Goal: Find specific page/section: Find specific page/section

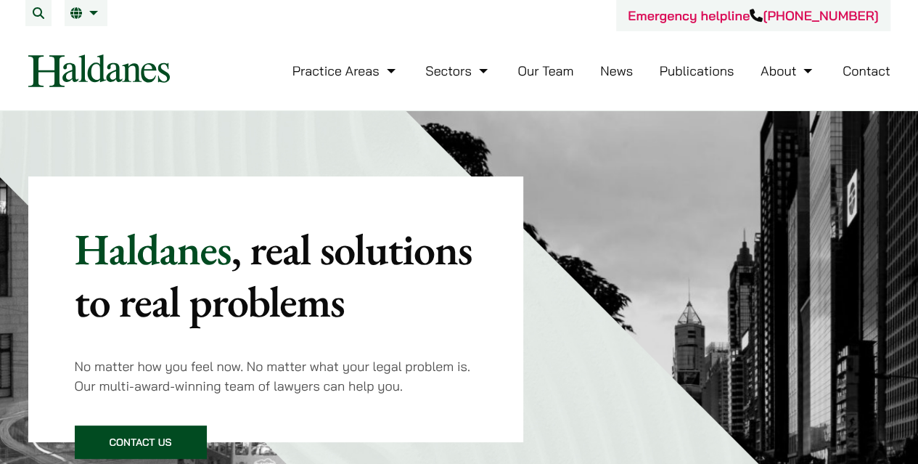
click at [537, 75] on link "Our Team" at bounding box center [545, 70] width 56 height 17
click at [538, 74] on link "Our Team" at bounding box center [545, 70] width 56 height 17
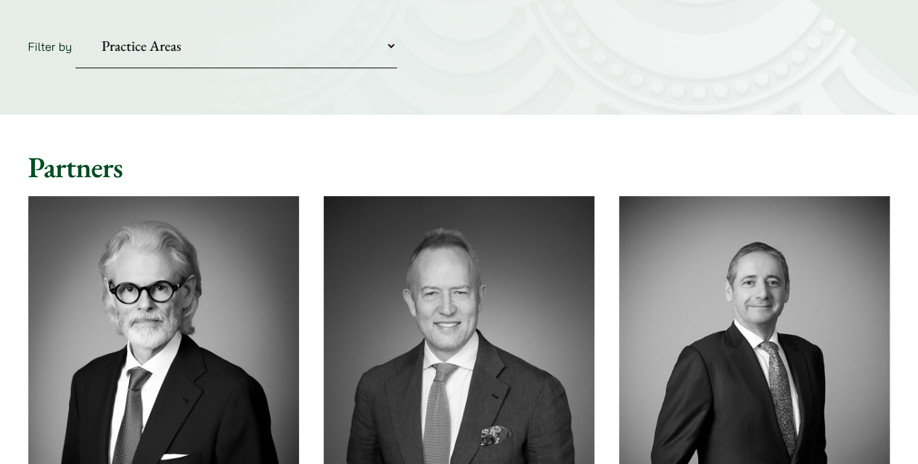
scroll to position [218, 0]
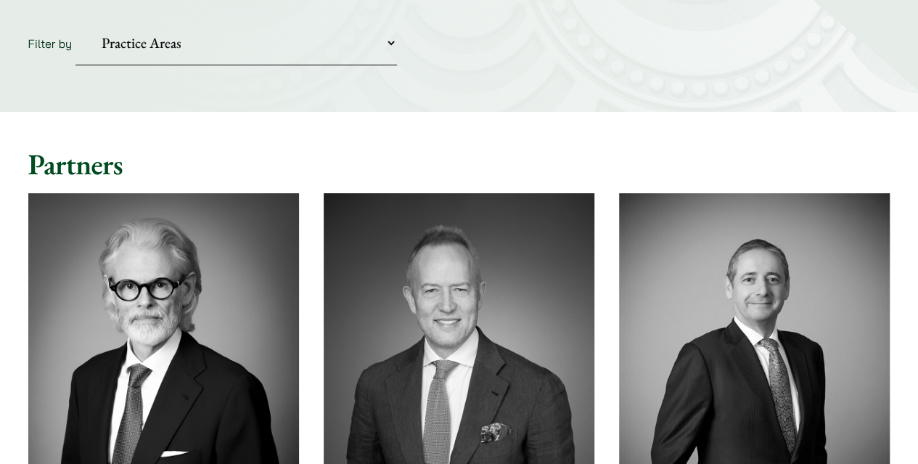
click at [395, 47] on select "Practice Areas Antitrust and Competition Civil Litigation & Dispute Resolution …" at bounding box center [235, 43] width 321 height 44
click at [75, 21] on select "Practice Areas Antitrust and Competition Civil Litigation & Dispute Resolution …" at bounding box center [235, 43] width 321 height 44
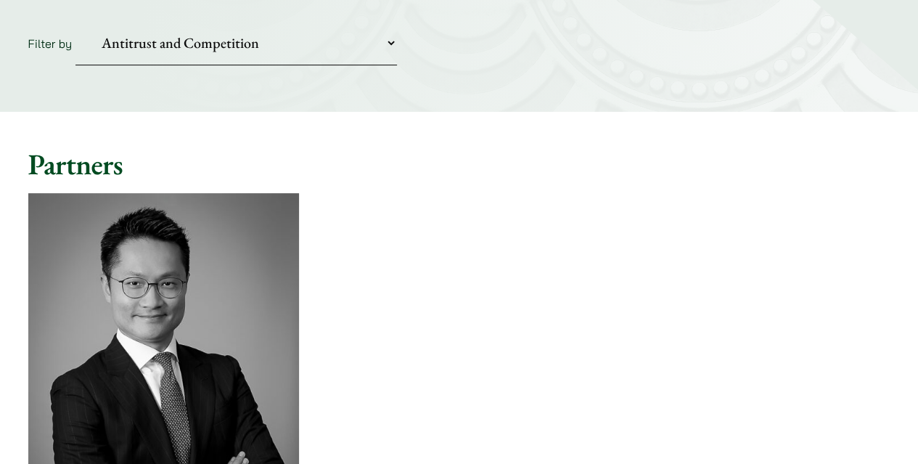
click at [390, 46] on select "Practice Areas Antitrust and Competition Civil Litigation & Dispute Resolution …" at bounding box center [235, 43] width 321 height 44
select select "civil-litigation-dispute-resolution"
click at [75, 21] on select "Practice Areas Antitrust and Competition Civil Litigation & Dispute Resolution …" at bounding box center [235, 43] width 321 height 44
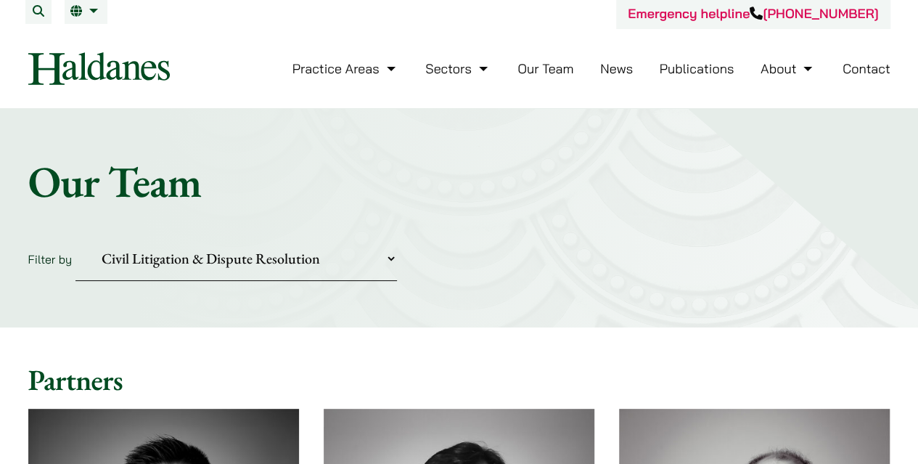
scroll to position [0, 0]
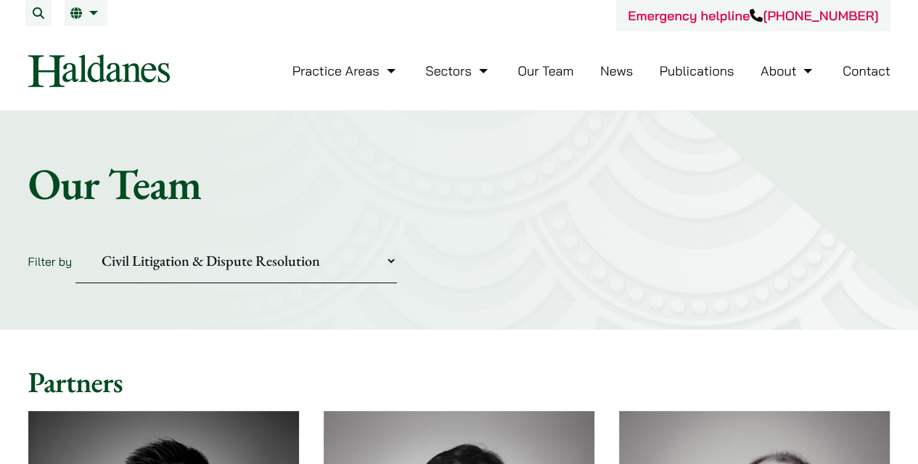
drag, startPoint x: 334, startPoint y: 1, endPoint x: 734, endPoint y: 269, distance: 481.2
click at [734, 269] on form "Filter by Practice Areas Antitrust and Competition Civil Litigation & Dispute R…" at bounding box center [459, 261] width 862 height 44
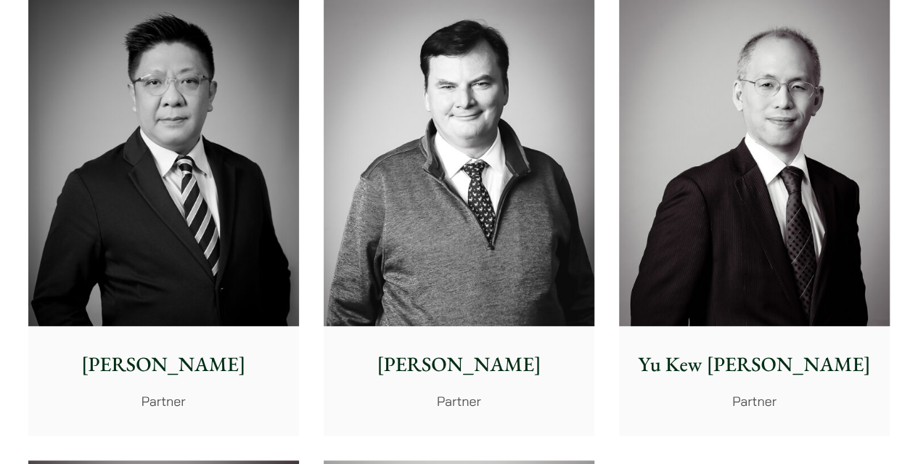
scroll to position [435, 0]
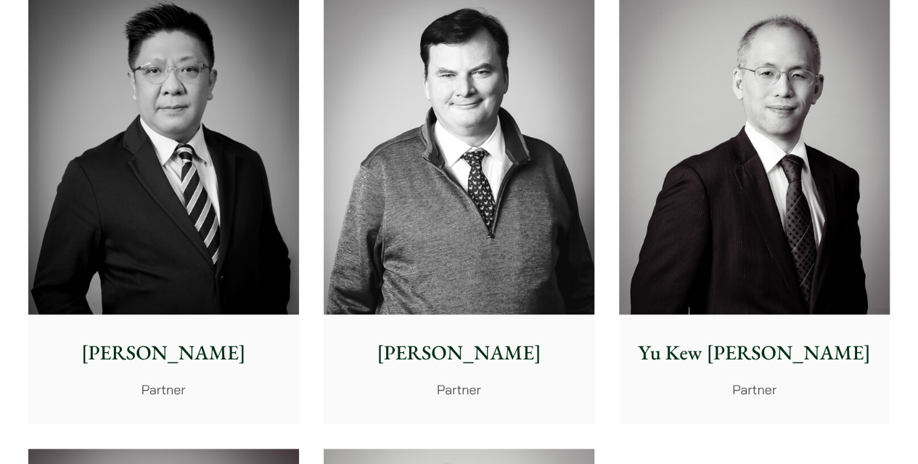
click at [761, 354] on p "Yu Kew [PERSON_NAME]" at bounding box center [754, 352] width 247 height 30
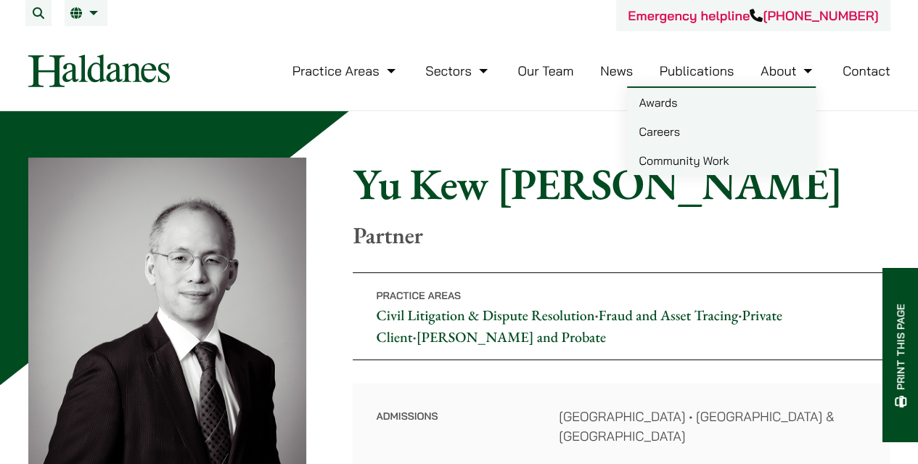
click at [792, 70] on link "About" at bounding box center [788, 70] width 55 height 17
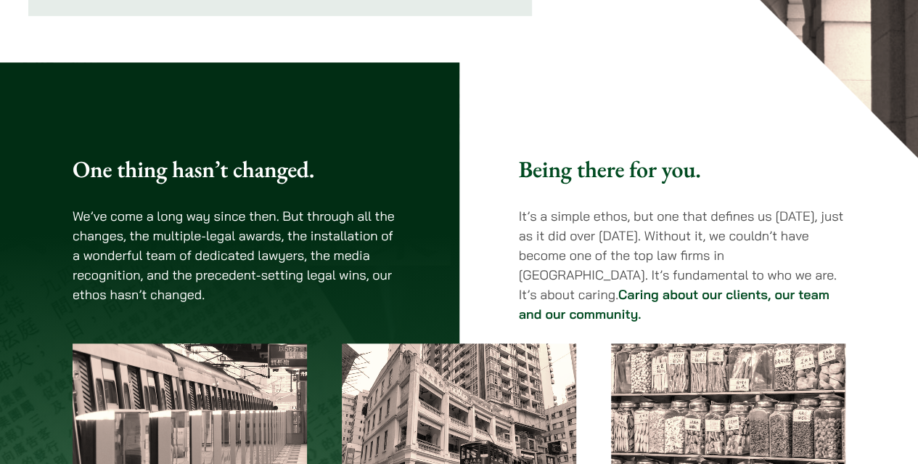
scroll to position [290, 0]
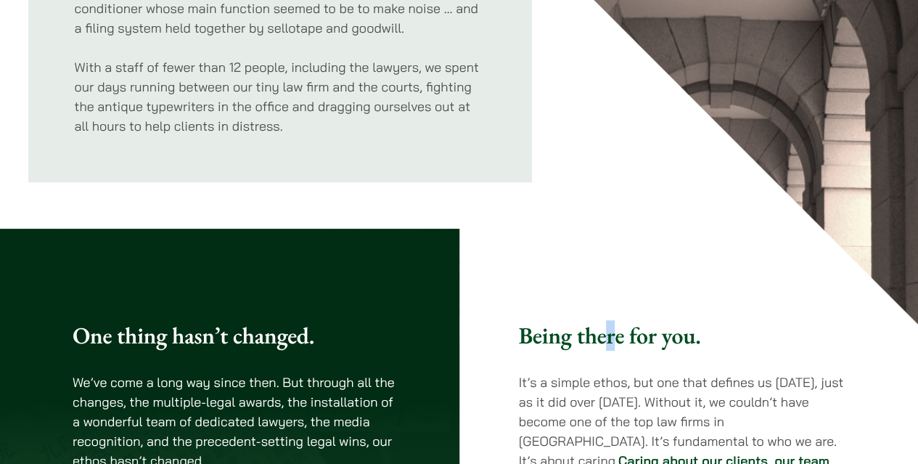
drag, startPoint x: 612, startPoint y: 274, endPoint x: 896, endPoint y: 5, distance: 390.1
